Goal: Task Accomplishment & Management: Manage account settings

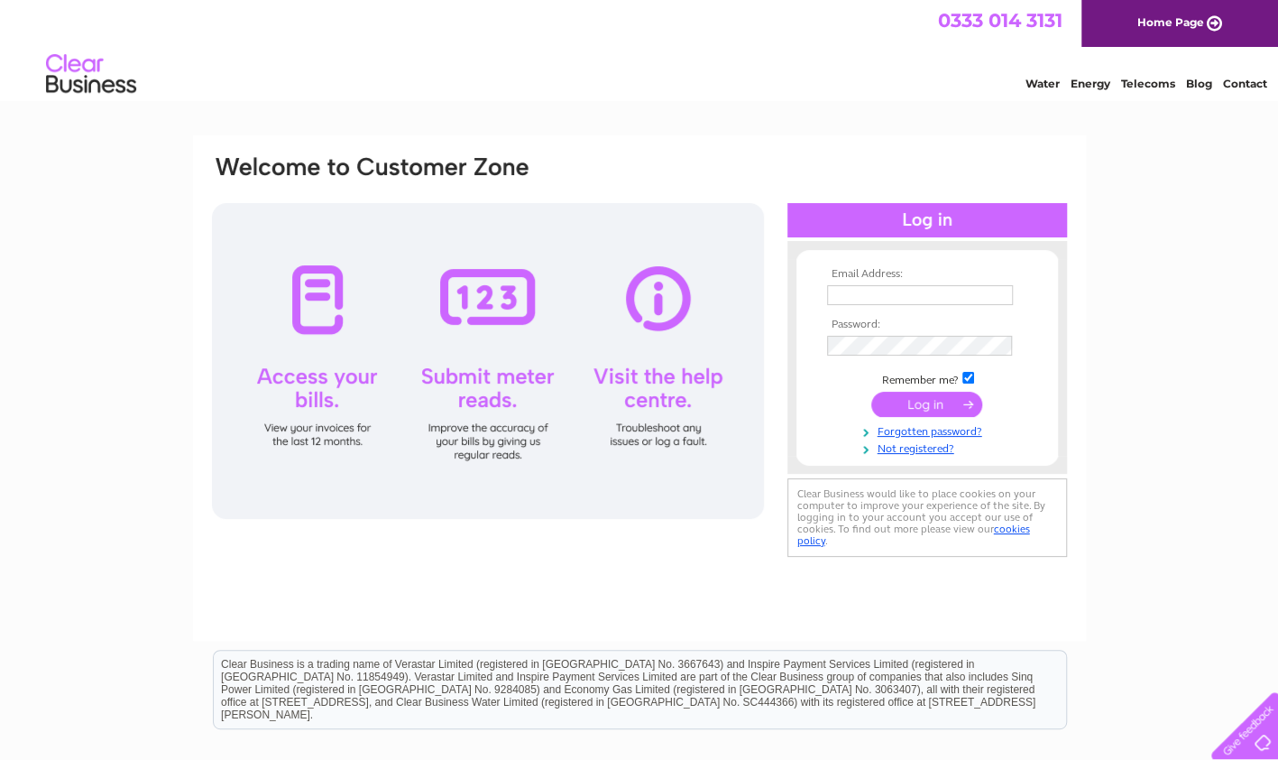
type input "jjrmlargs@aol.com"
click at [944, 402] on input "submit" at bounding box center [927, 404] width 111 height 25
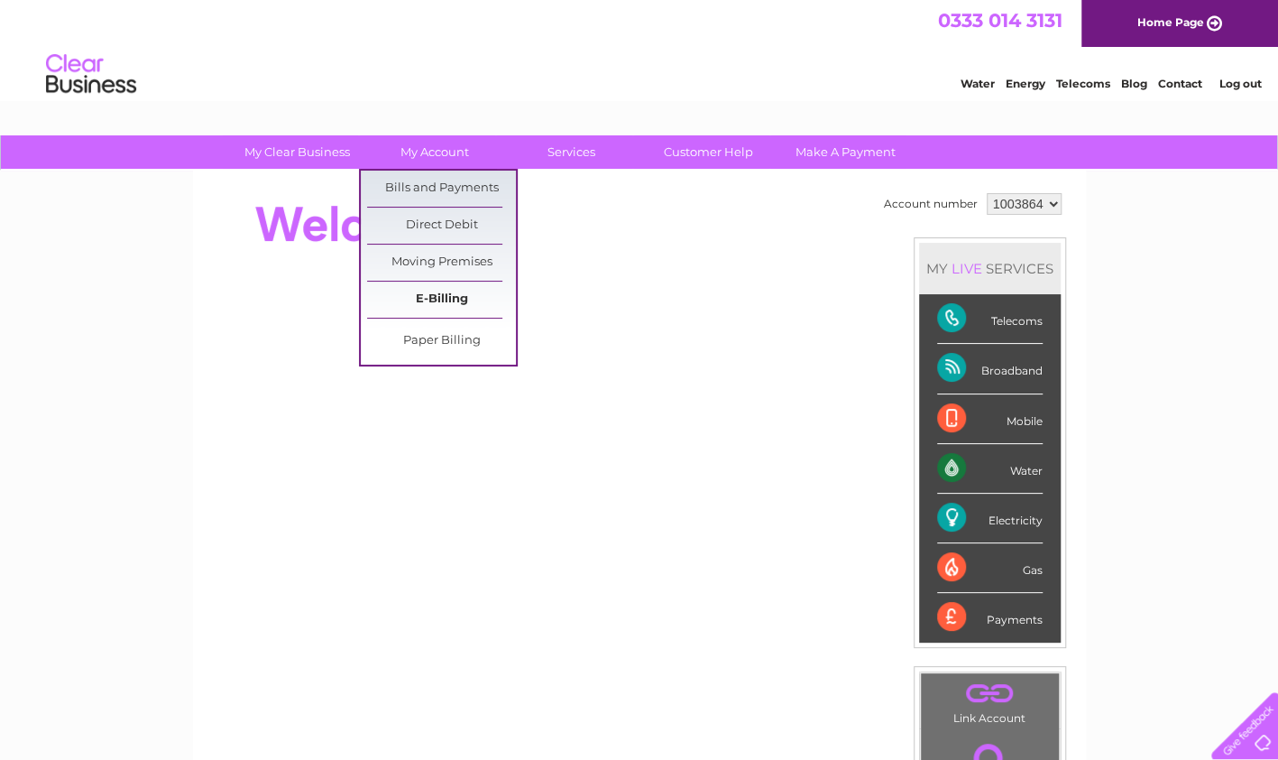
click at [435, 294] on link "E-Billing" at bounding box center [441, 300] width 149 height 36
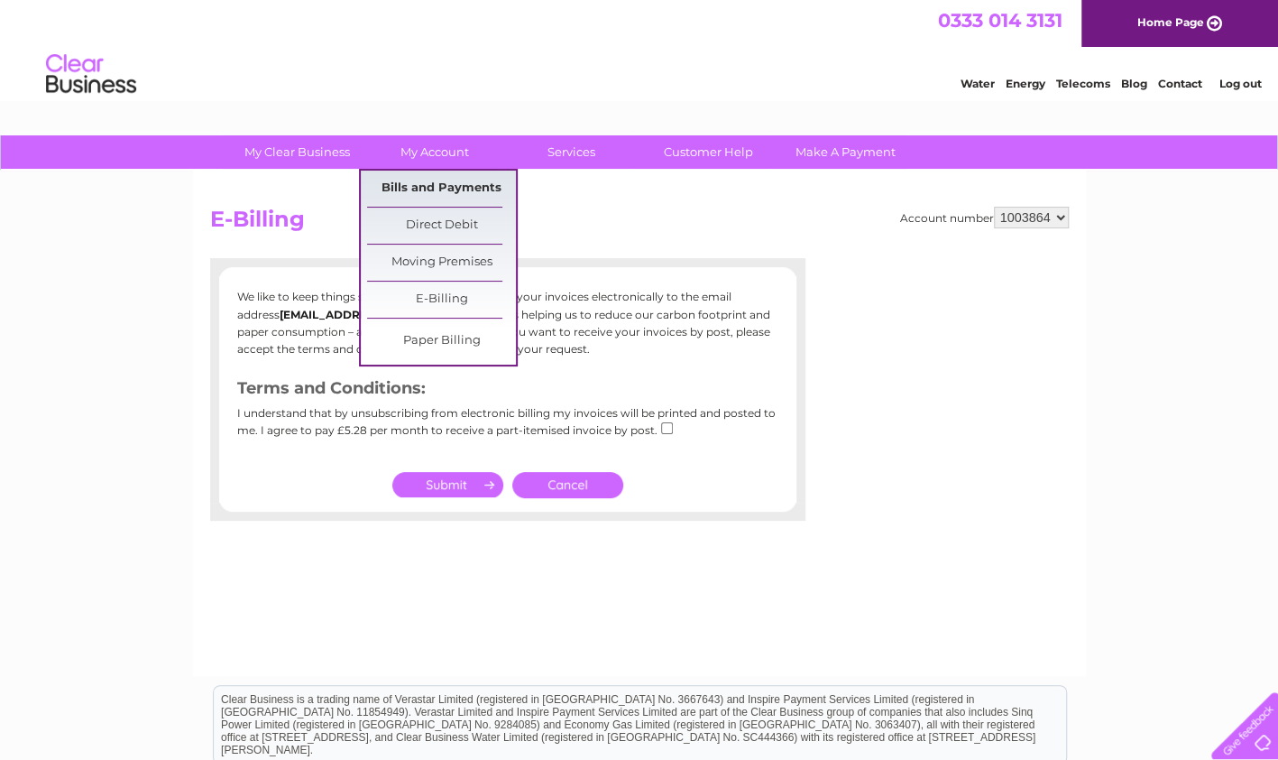
click at [449, 181] on link "Bills and Payments" at bounding box center [441, 189] width 149 height 36
click at [441, 191] on link "Bills and Payments" at bounding box center [441, 189] width 149 height 36
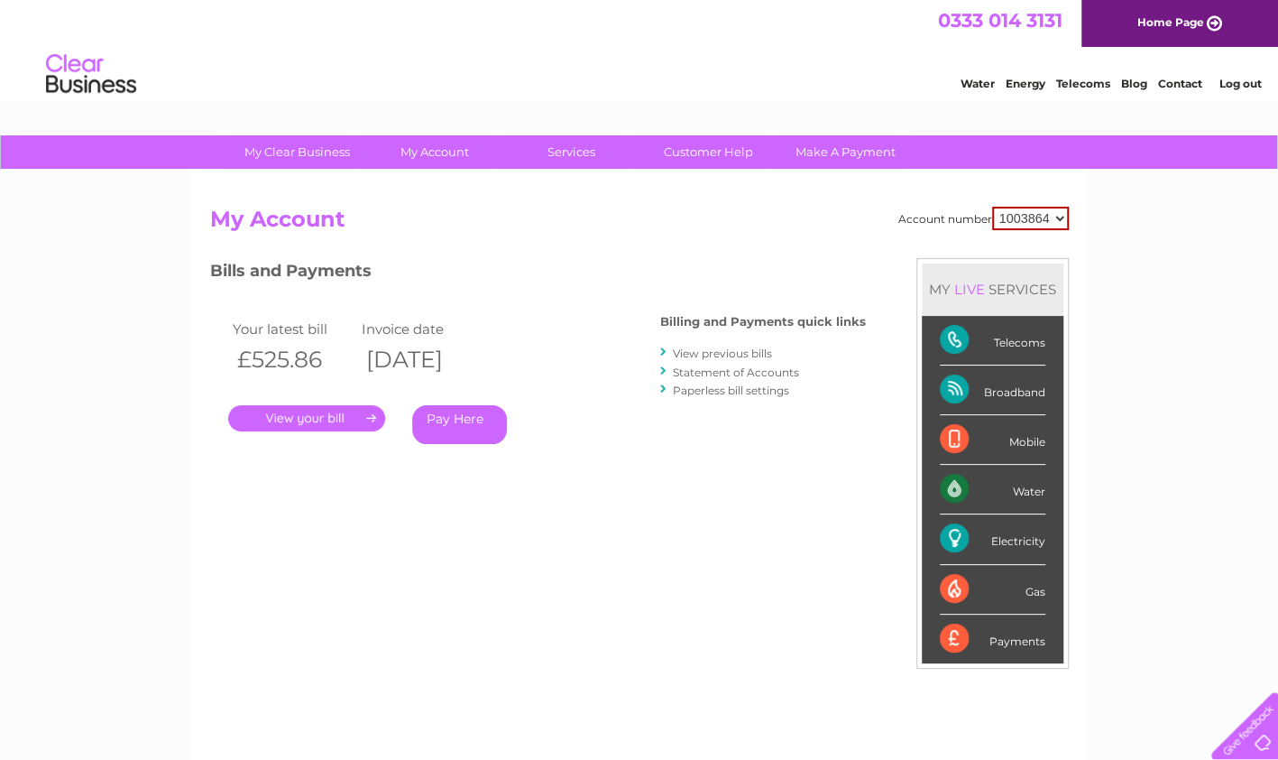
click at [318, 415] on link "." at bounding box center [306, 418] width 157 height 26
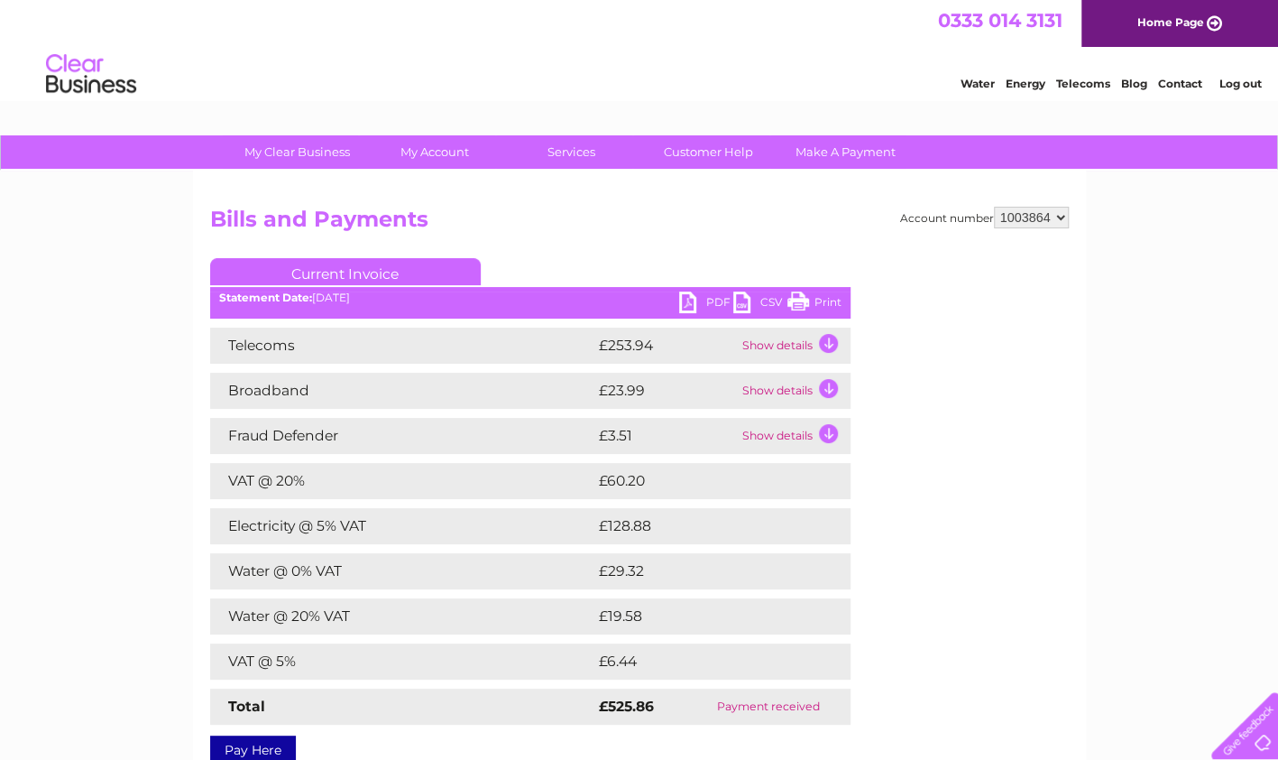
click at [817, 295] on link "Print" at bounding box center [815, 304] width 54 height 26
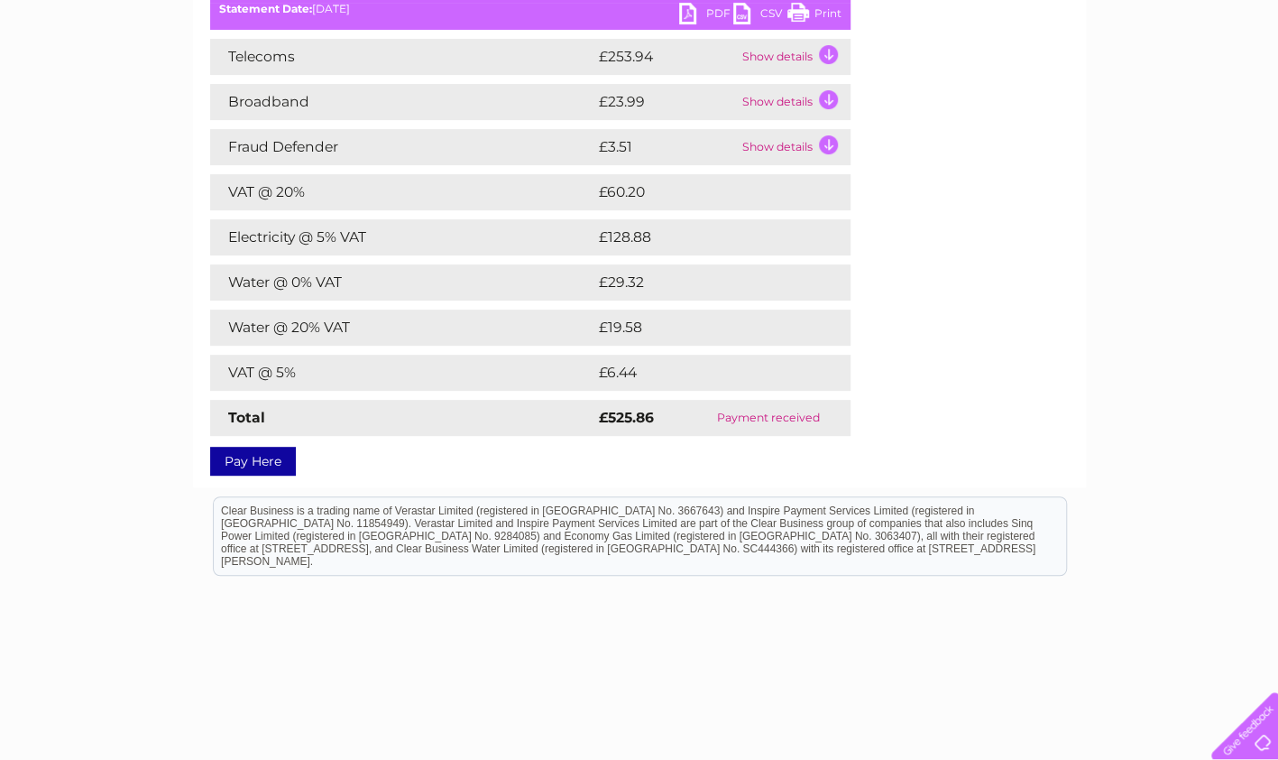
scroll to position [337, 0]
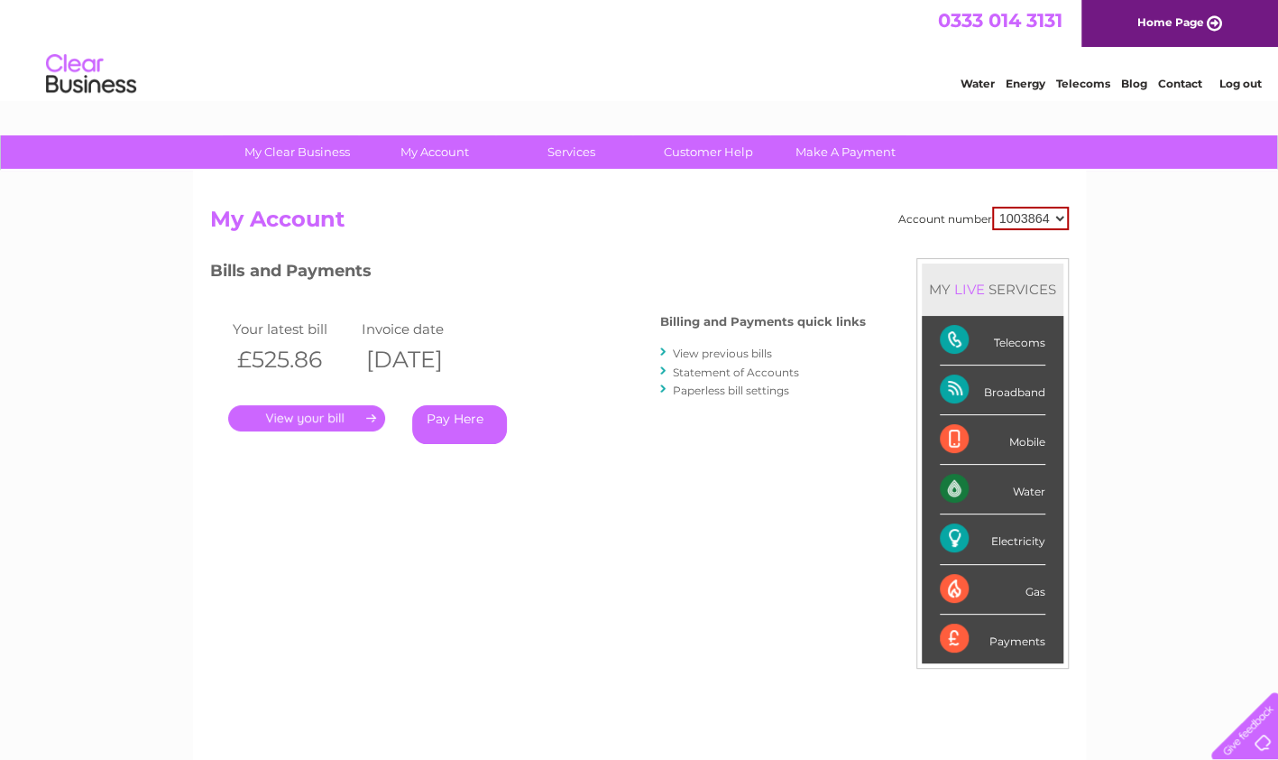
scroll to position [328, 0]
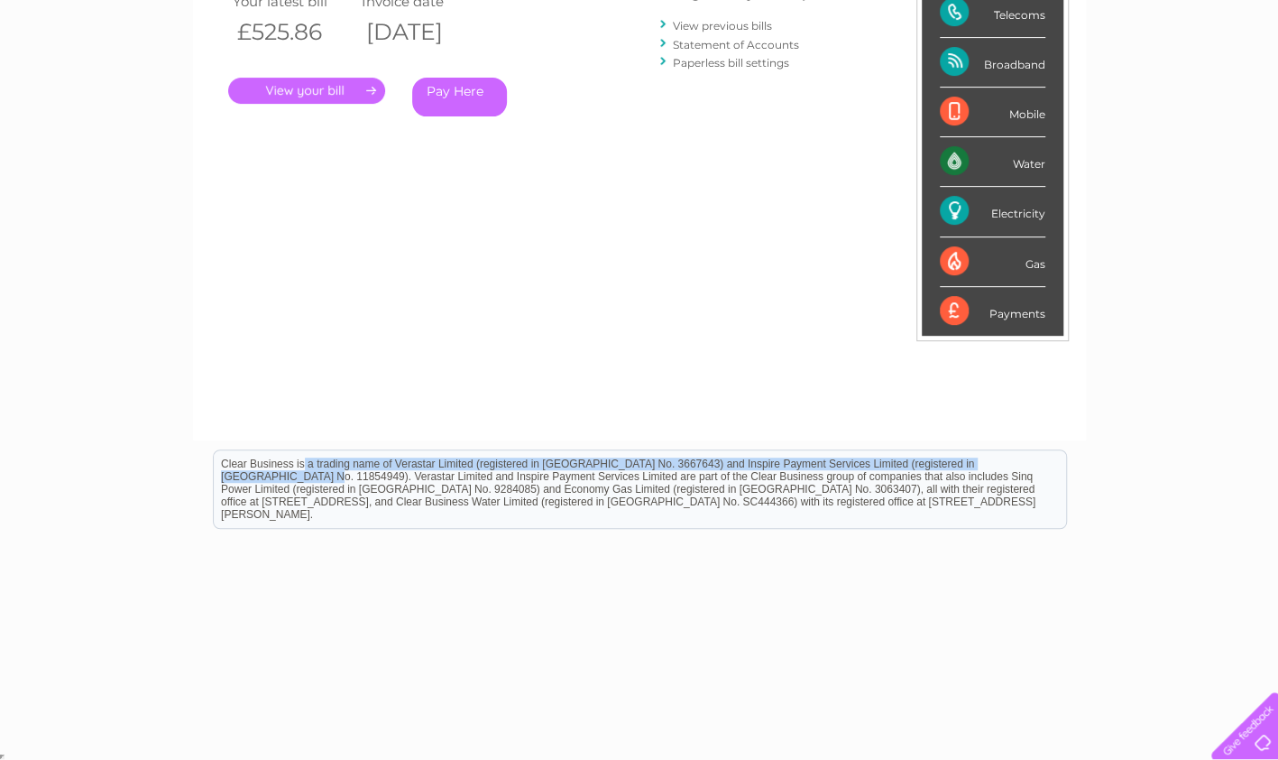
drag, startPoint x: 969, startPoint y: 462, endPoint x: 758, endPoint y: 305, distance: 263.1
click at [758, 440] on html "Clear Business is a trading name of Verastar Limited (registered in [GEOGRAPHIC…" at bounding box center [639, 497] width 1278 height 115
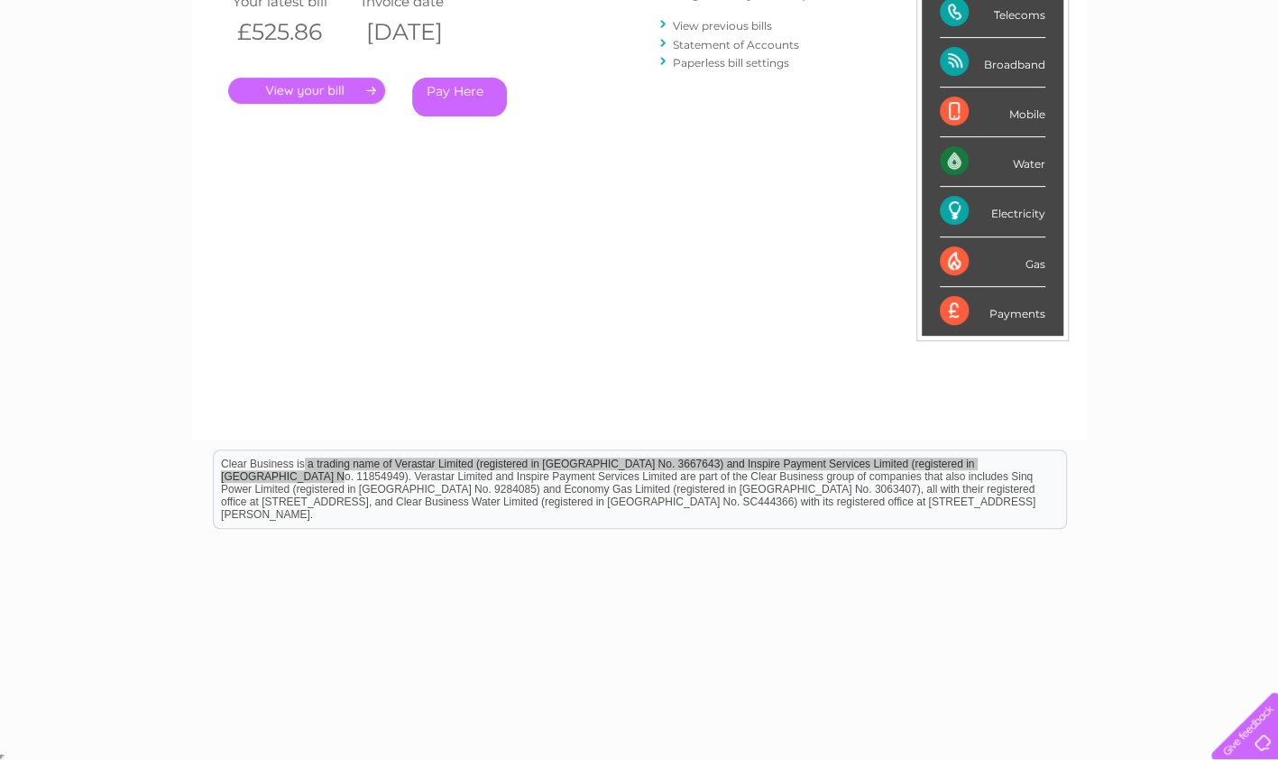
drag, startPoint x: 758, startPoint y: -135, endPoint x: 738, endPoint y: 23, distance: 160.0
click at [738, 23] on link "View previous bills" at bounding box center [722, 26] width 99 height 14
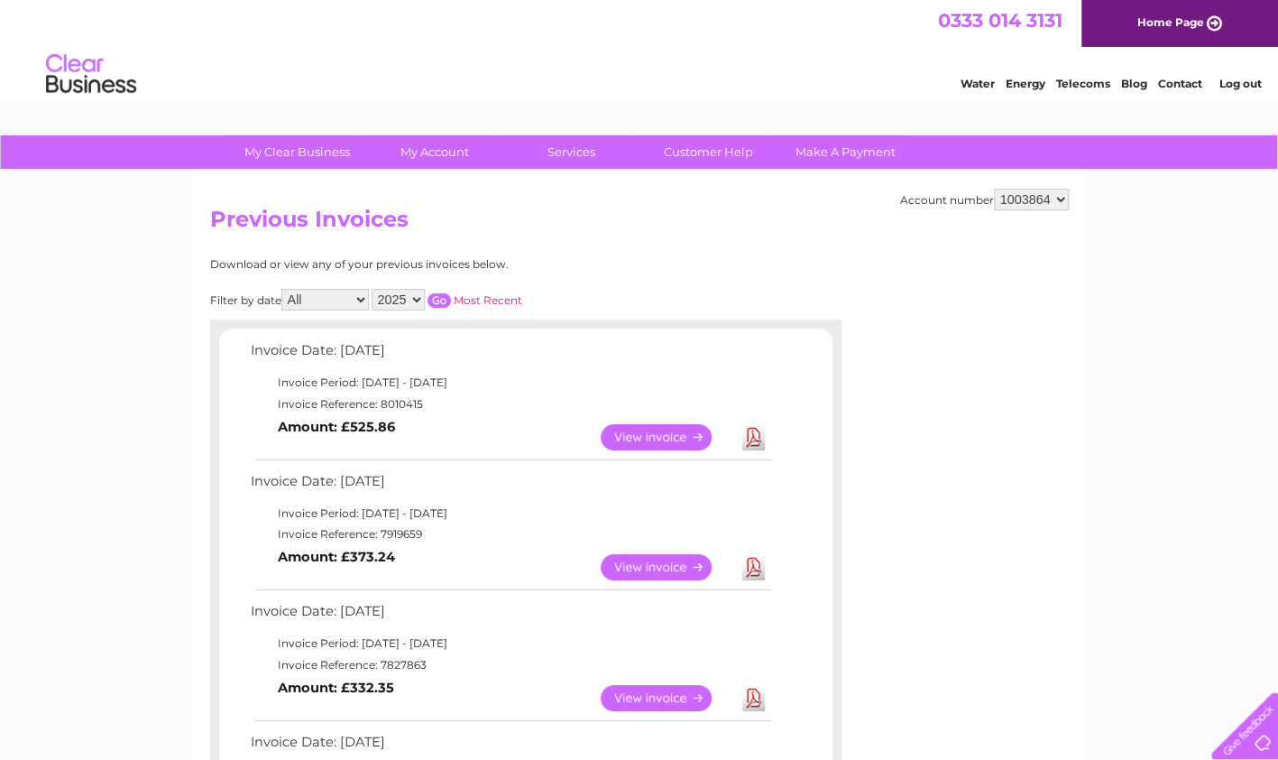
click at [645, 577] on link "View" at bounding box center [667, 567] width 133 height 26
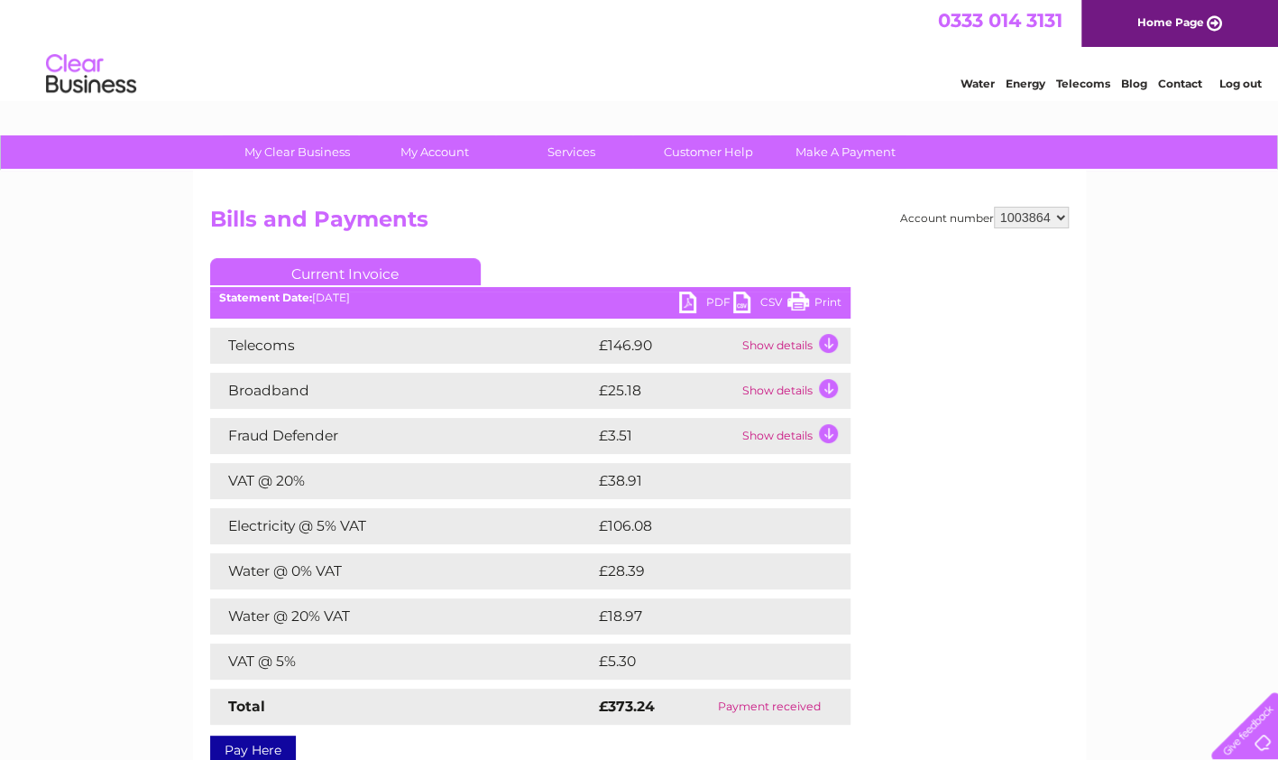
click at [676, 251] on div "Account number 1003864 Bills and Payments Current Invoice PDF CSV Print" at bounding box center [639, 482] width 859 height 551
click at [802, 292] on link "Print" at bounding box center [815, 304] width 54 height 26
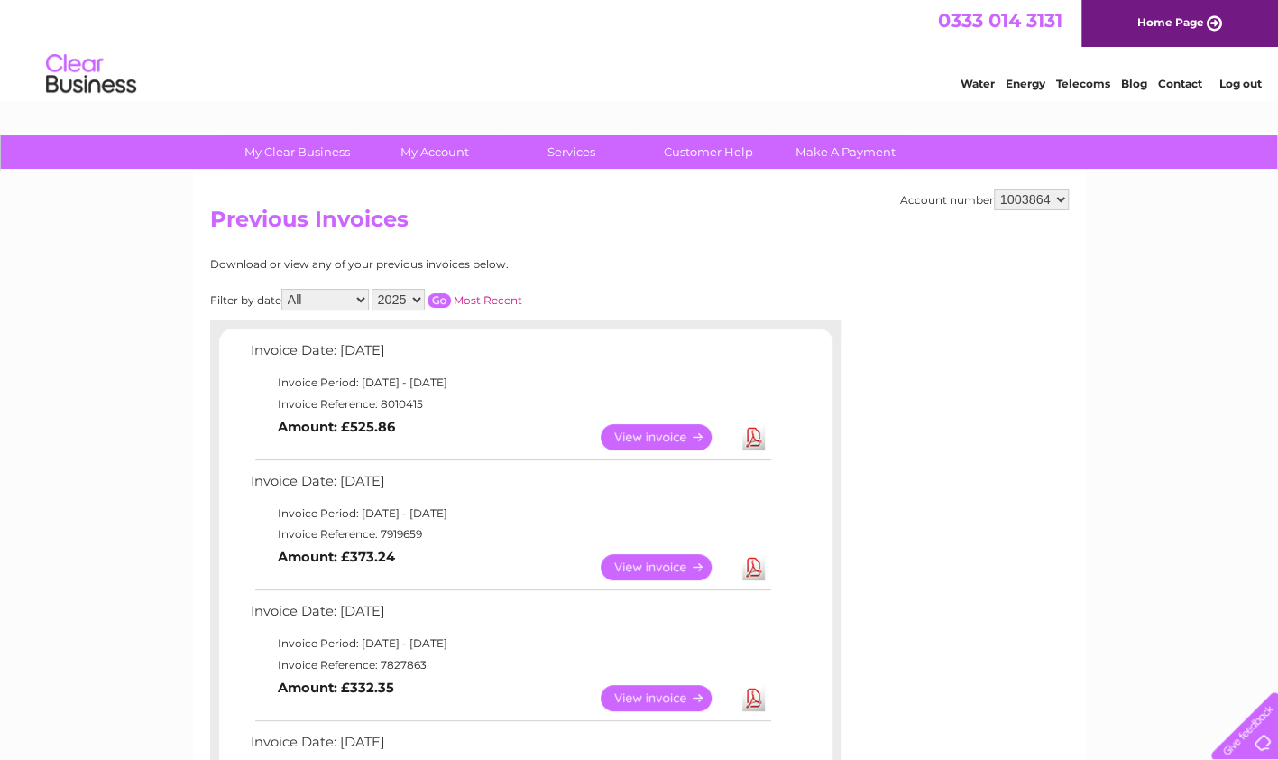
click at [651, 692] on link "View" at bounding box center [667, 698] width 133 height 26
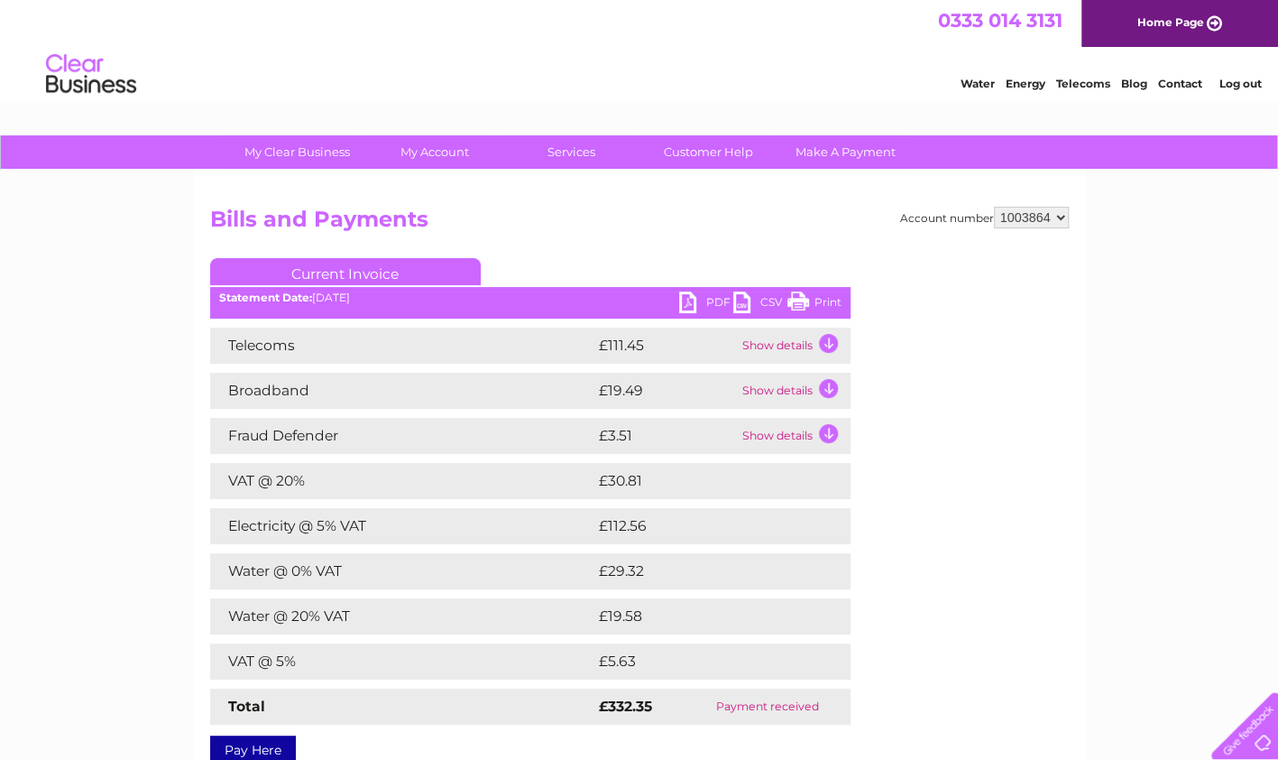
click at [822, 306] on link "Print" at bounding box center [815, 304] width 54 height 26
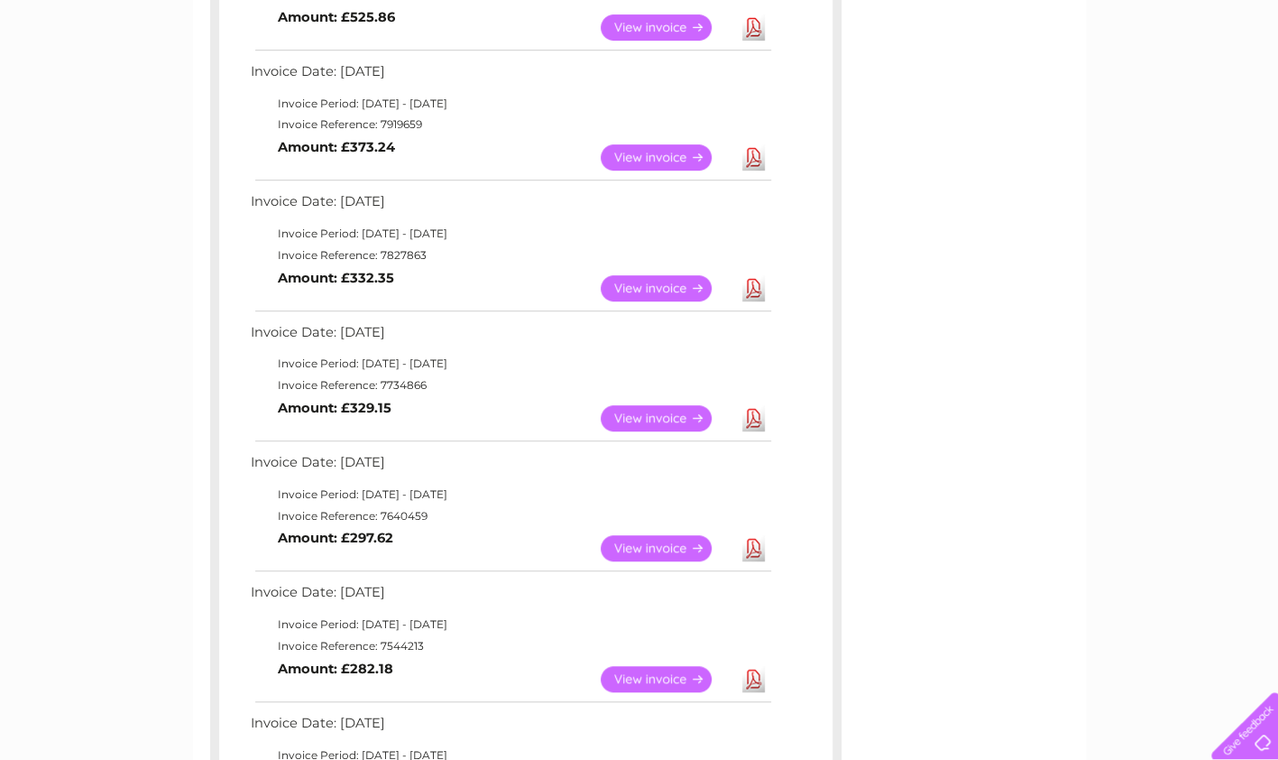
scroll to position [420, 0]
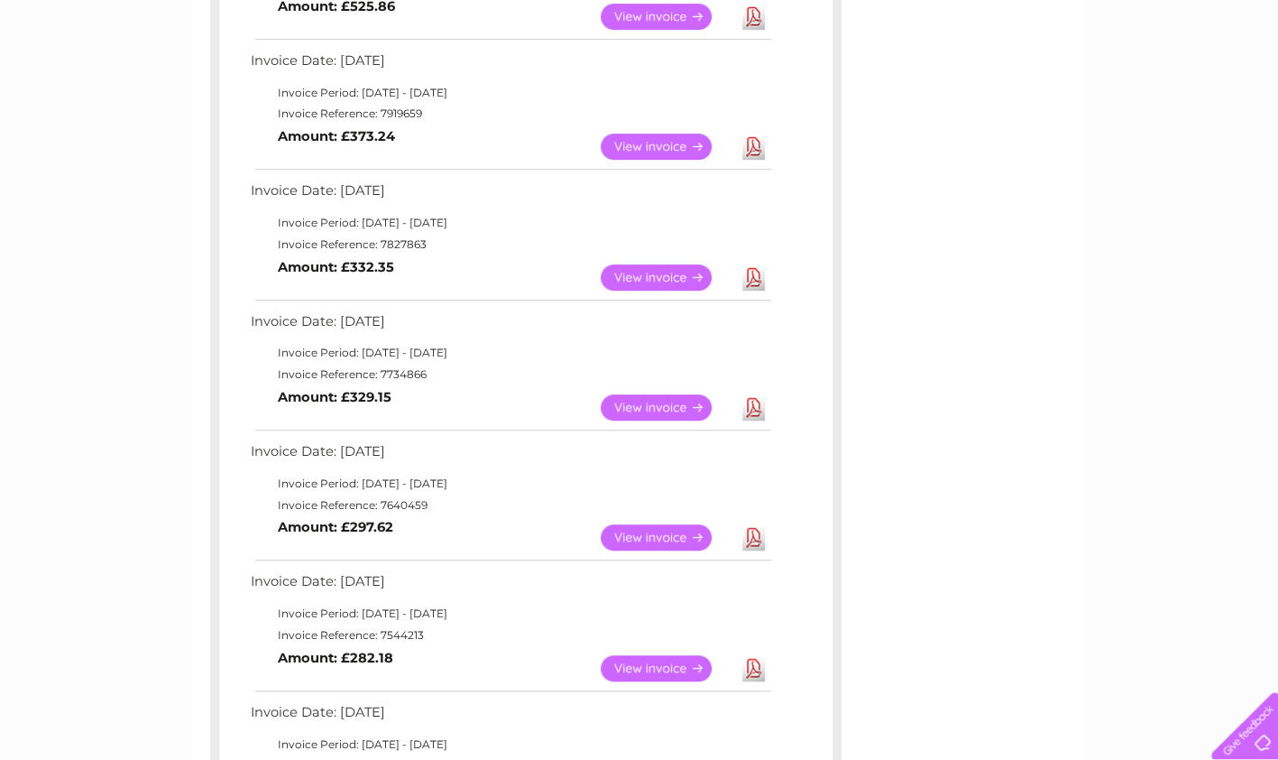
click at [682, 395] on link "View" at bounding box center [667, 407] width 133 height 26
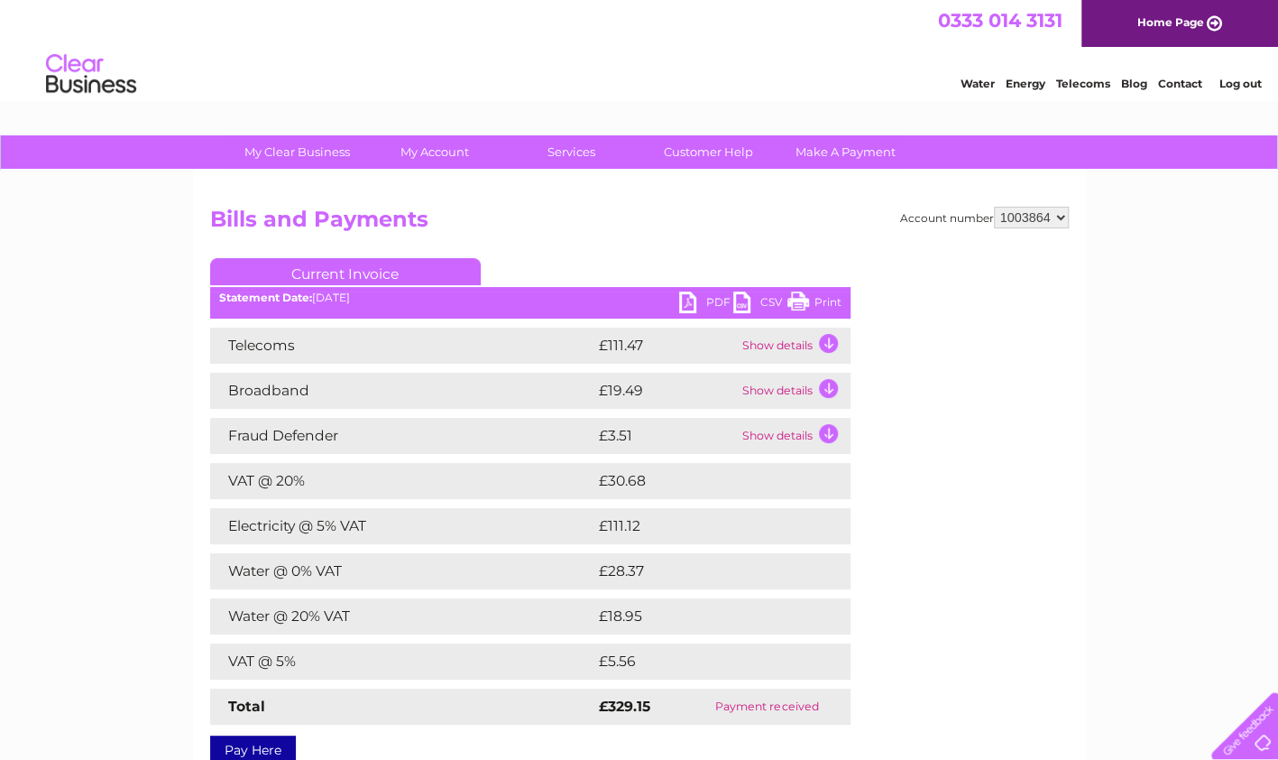
click at [829, 294] on link "Print" at bounding box center [815, 304] width 54 height 26
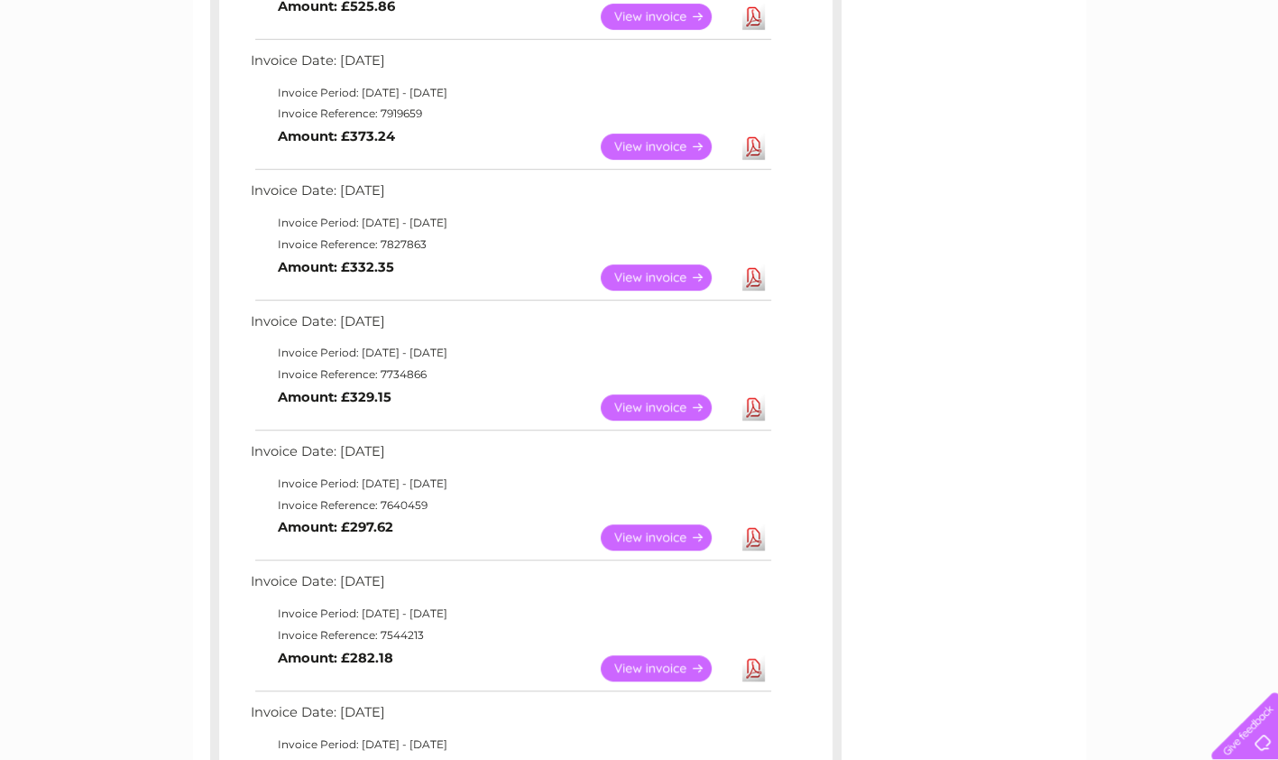
click at [653, 553] on td "View" at bounding box center [667, 537] width 142 height 35
click at [659, 531] on link "View" at bounding box center [667, 537] width 133 height 26
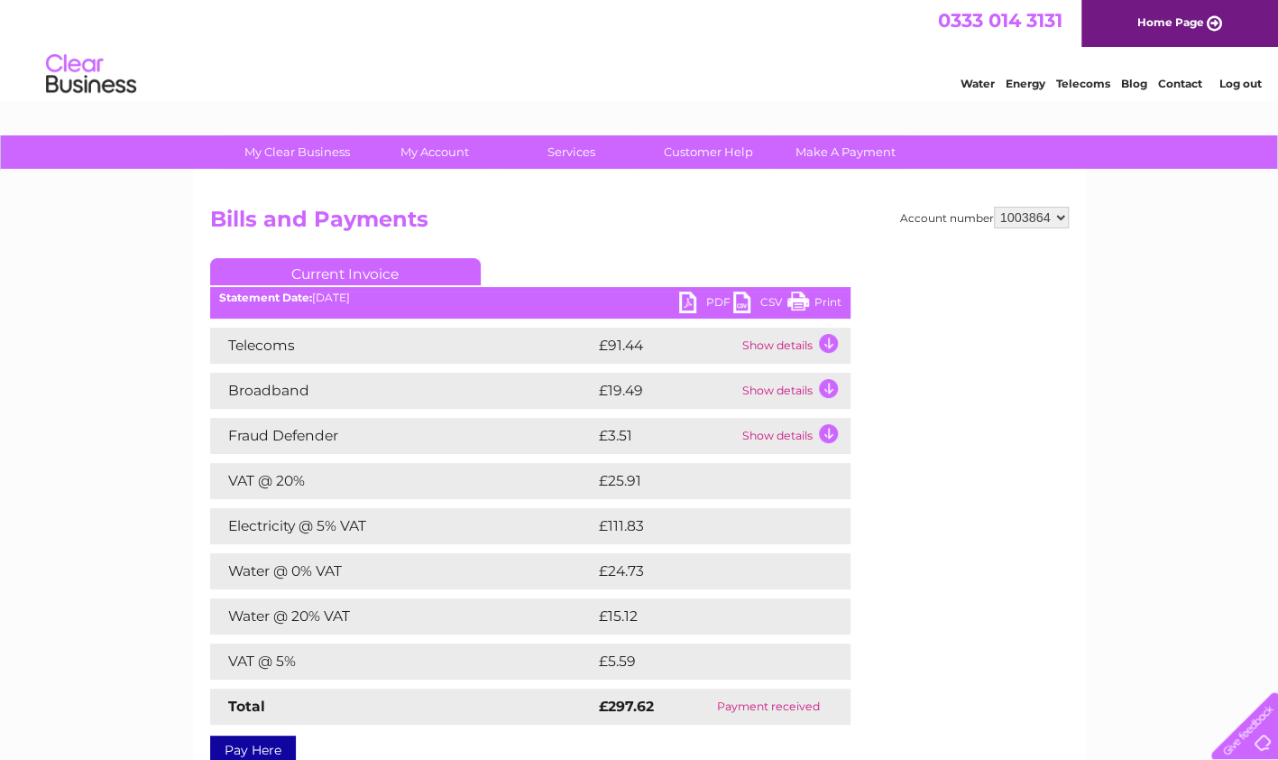
click at [825, 301] on link "Print" at bounding box center [815, 304] width 54 height 26
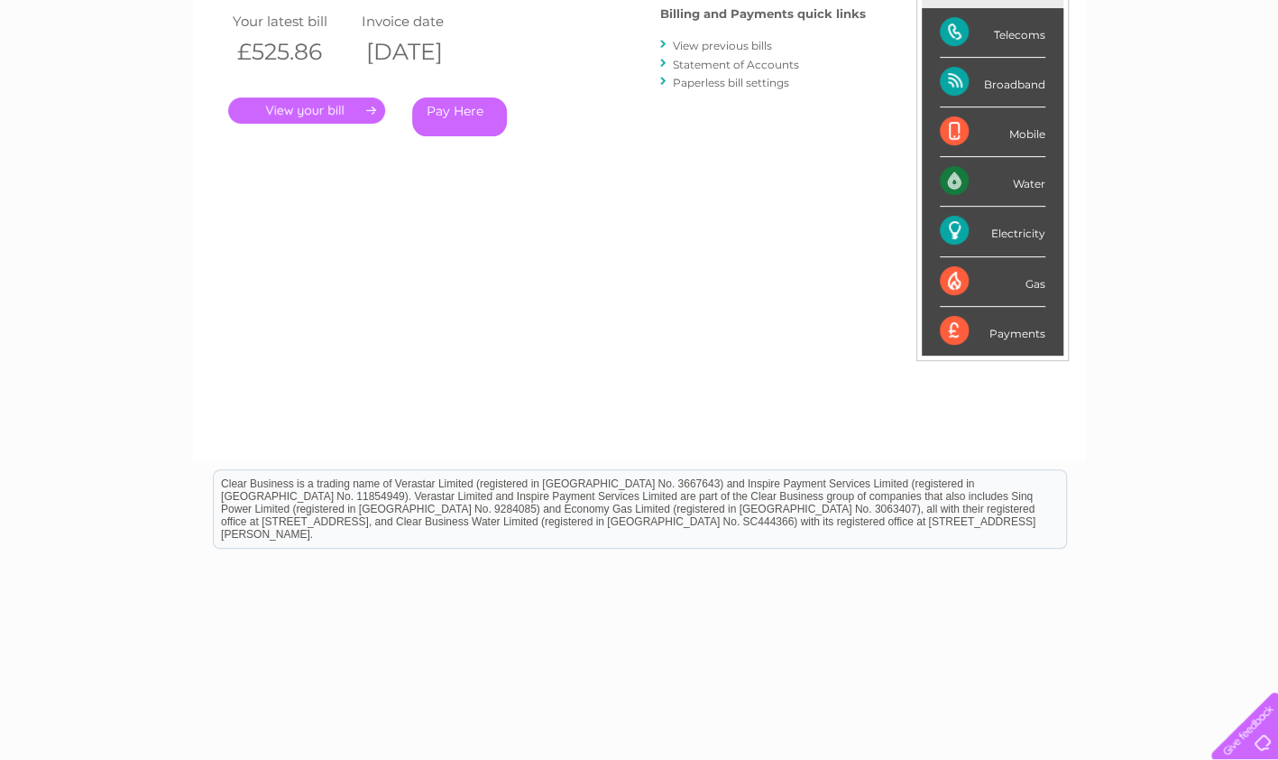
click at [742, 42] on link "View previous bills" at bounding box center [722, 46] width 99 height 14
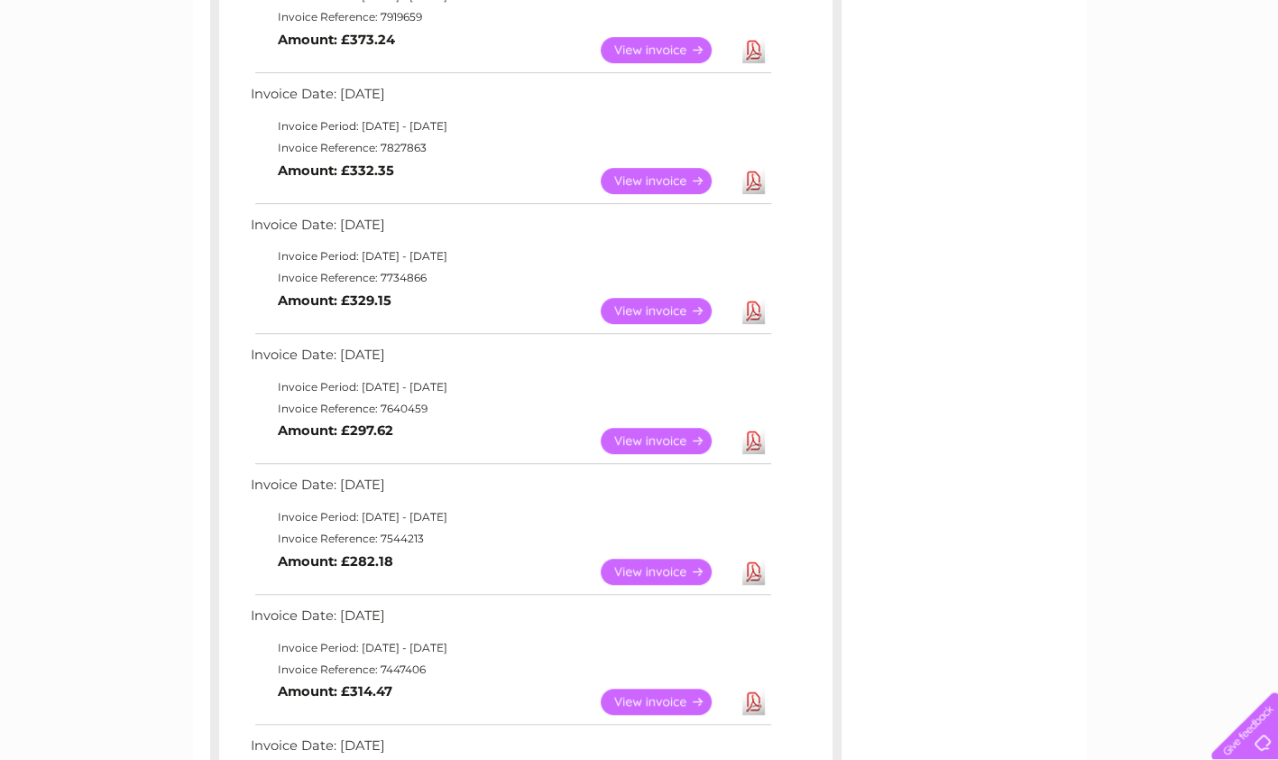
scroll to position [541, 0]
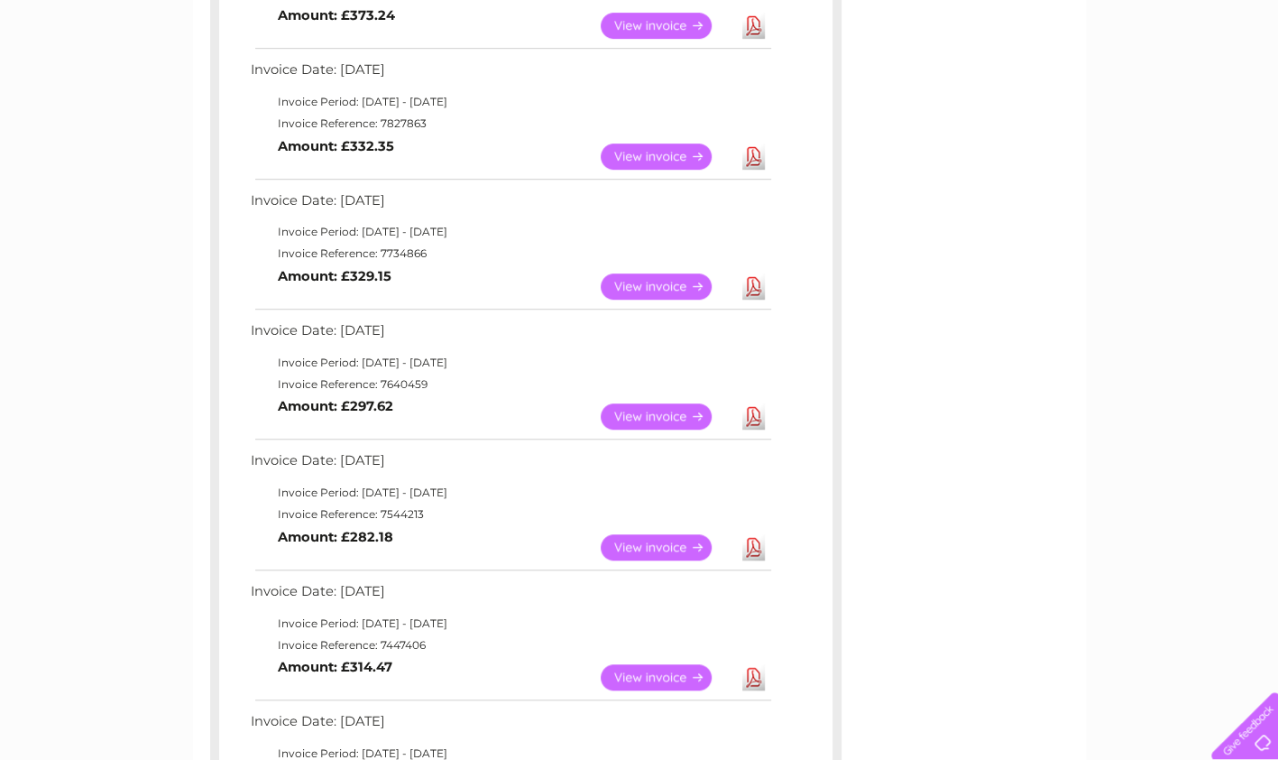
click at [662, 537] on link "View" at bounding box center [667, 547] width 133 height 26
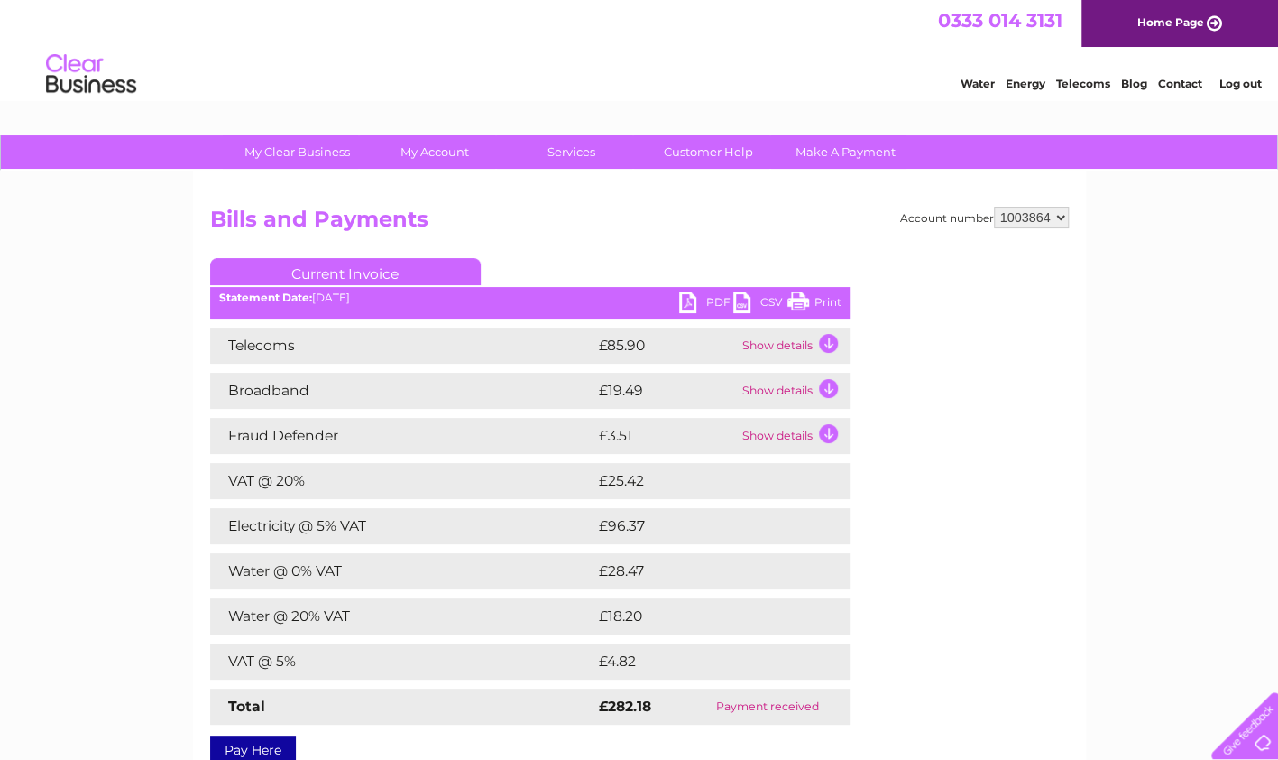
click at [821, 296] on link "Print" at bounding box center [815, 304] width 54 height 26
